Goal: Browse casually: Explore the website without a specific task or goal

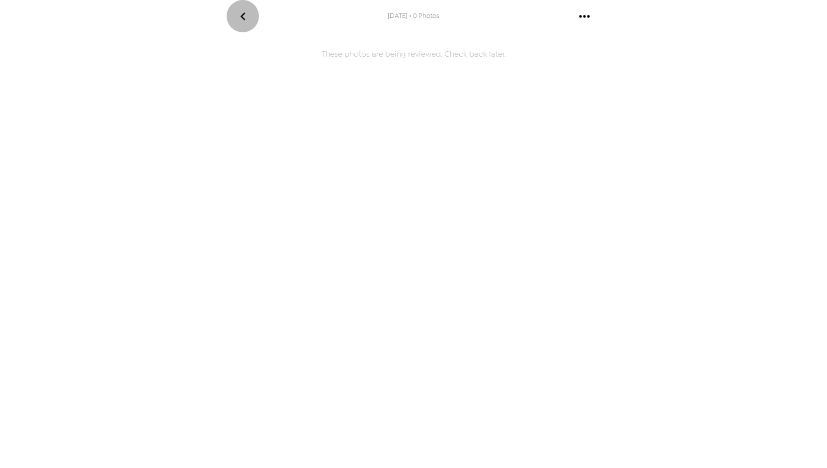
click at [238, 18] on icon "go back" at bounding box center [243, 16] width 16 height 16
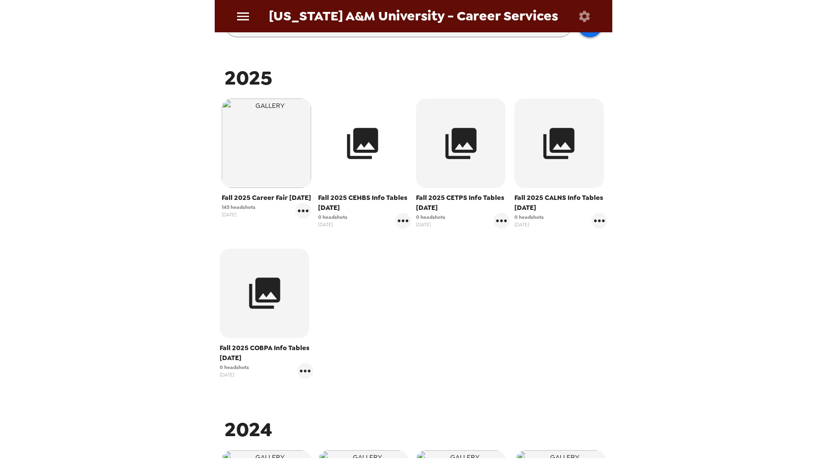
scroll to position [171, 0]
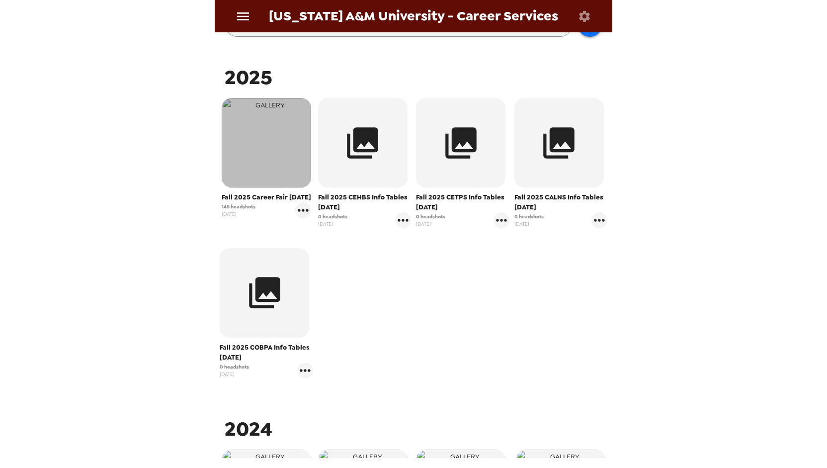
click at [284, 166] on img "button" at bounding box center [267, 143] width 90 height 90
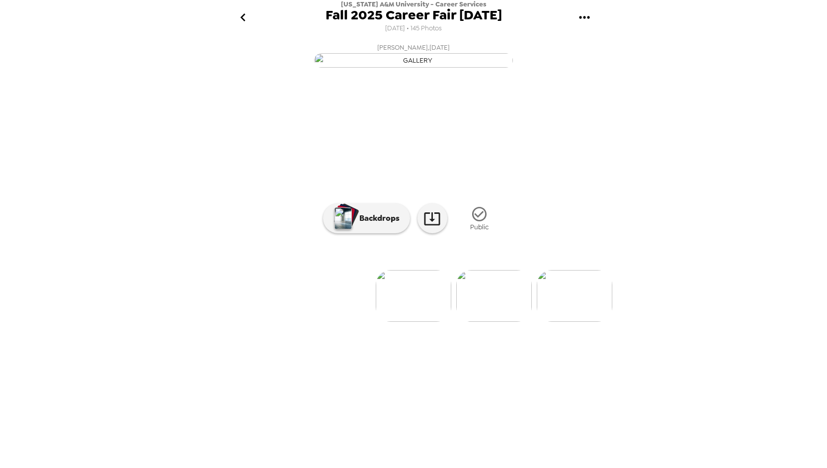
click at [489, 322] on img at bounding box center [494, 296] width 76 height 52
click at [489, 322] on img at bounding box center [475, 296] width 76 height 52
click at [484, 322] on img at bounding box center [494, 296] width 76 height 52
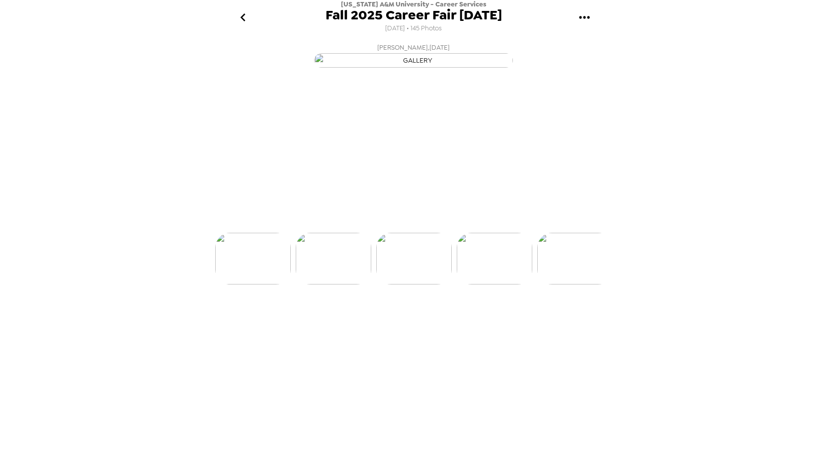
scroll to position [0, 242]
click at [484, 322] on img at bounding box center [494, 296] width 76 height 52
click at [240, 19] on icon "go back" at bounding box center [243, 17] width 16 height 16
